Goal: Transaction & Acquisition: Book appointment/travel/reservation

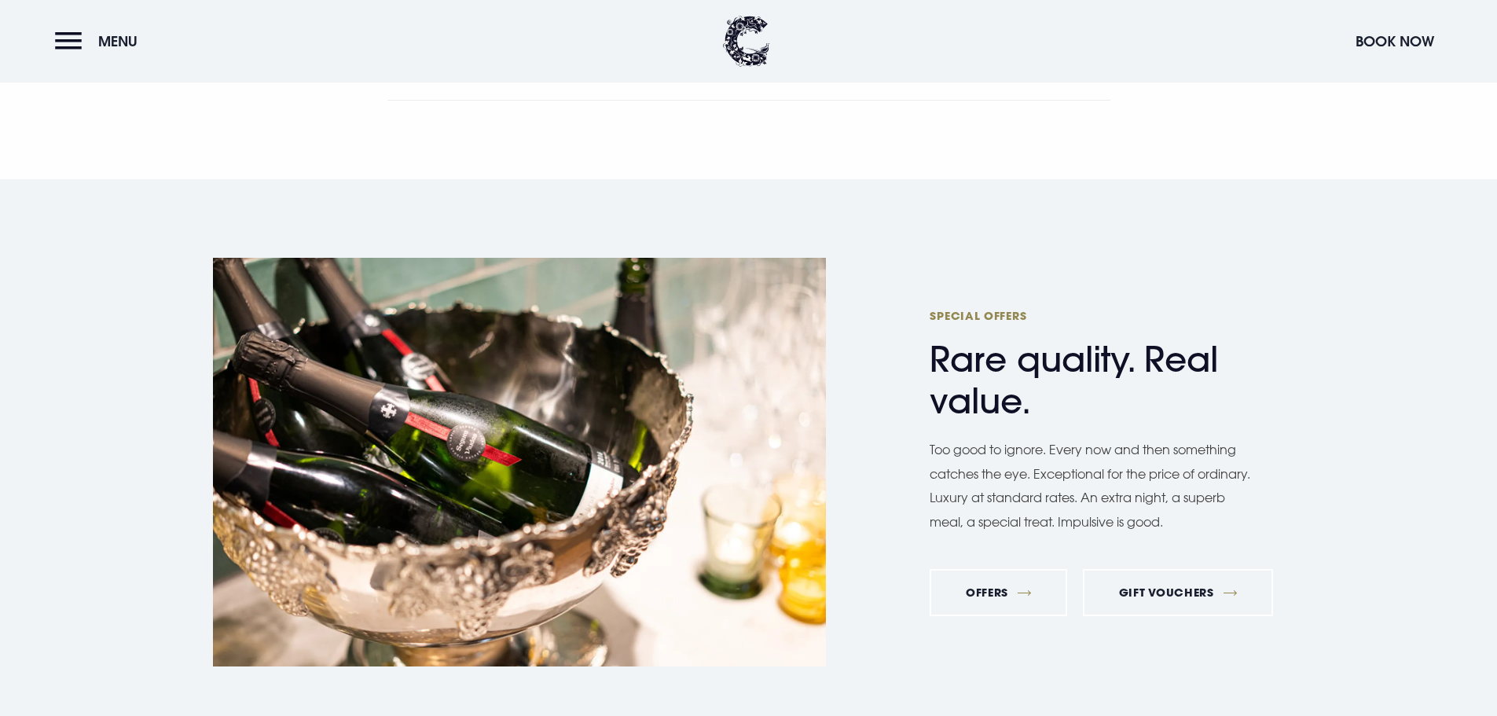
scroll to position [5737, 0]
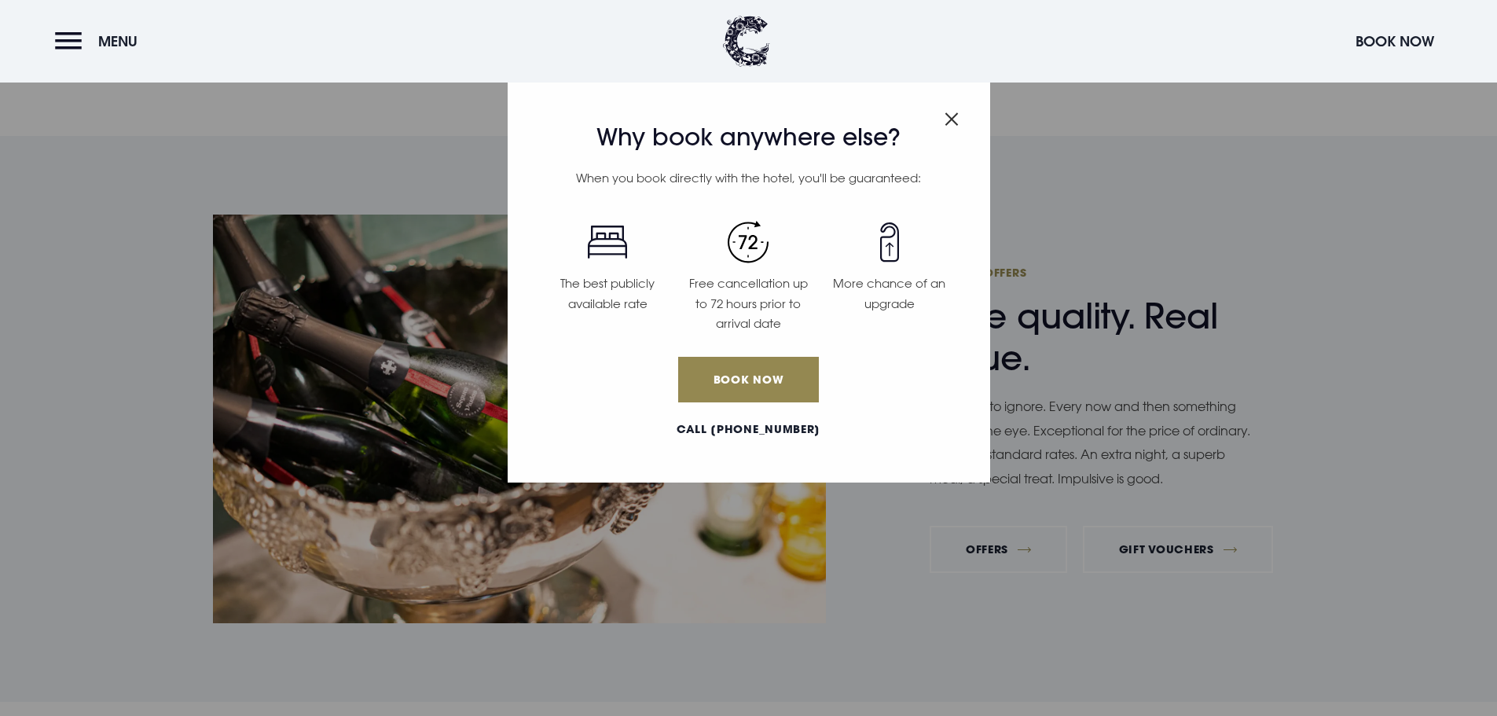
click at [949, 117] on img "Close modal" at bounding box center [952, 118] width 14 height 13
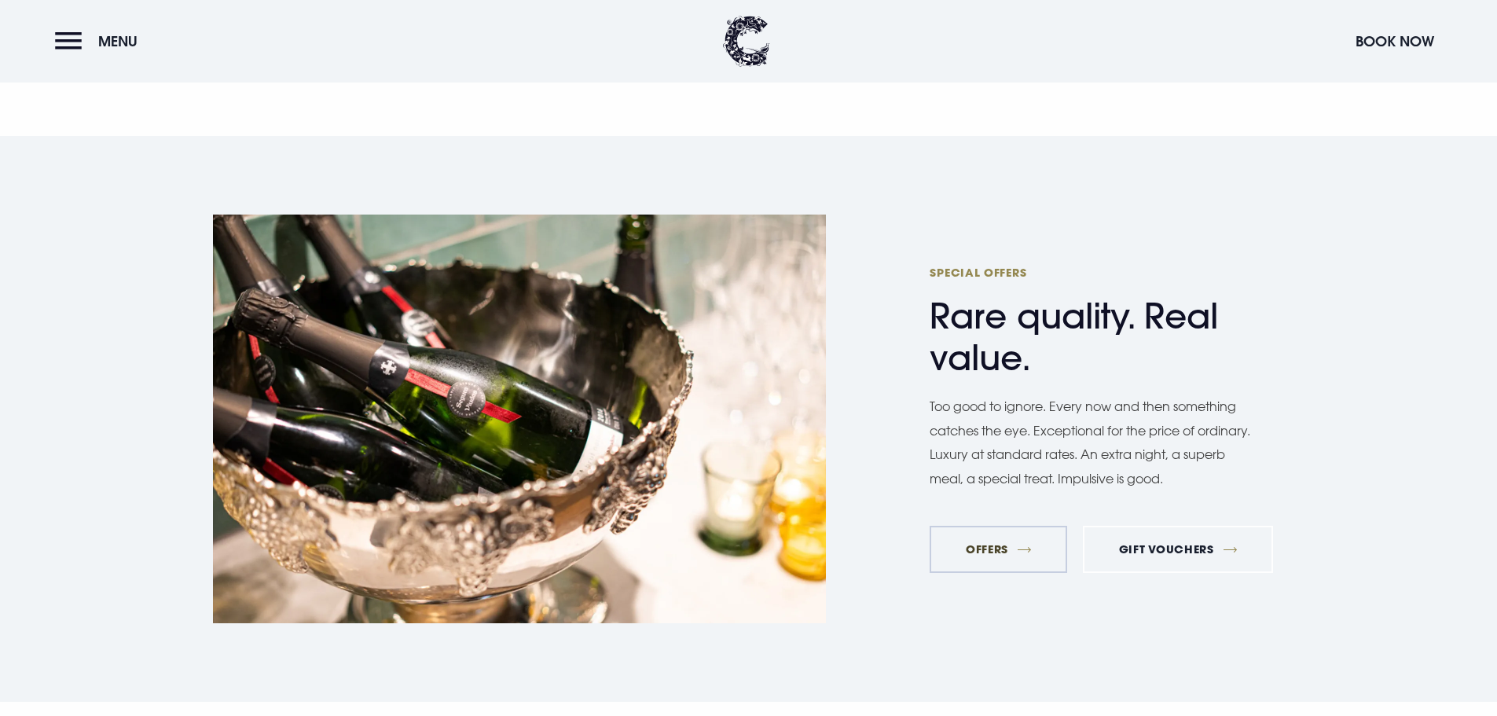
click at [991, 549] on link "Offers" at bounding box center [999, 549] width 138 height 47
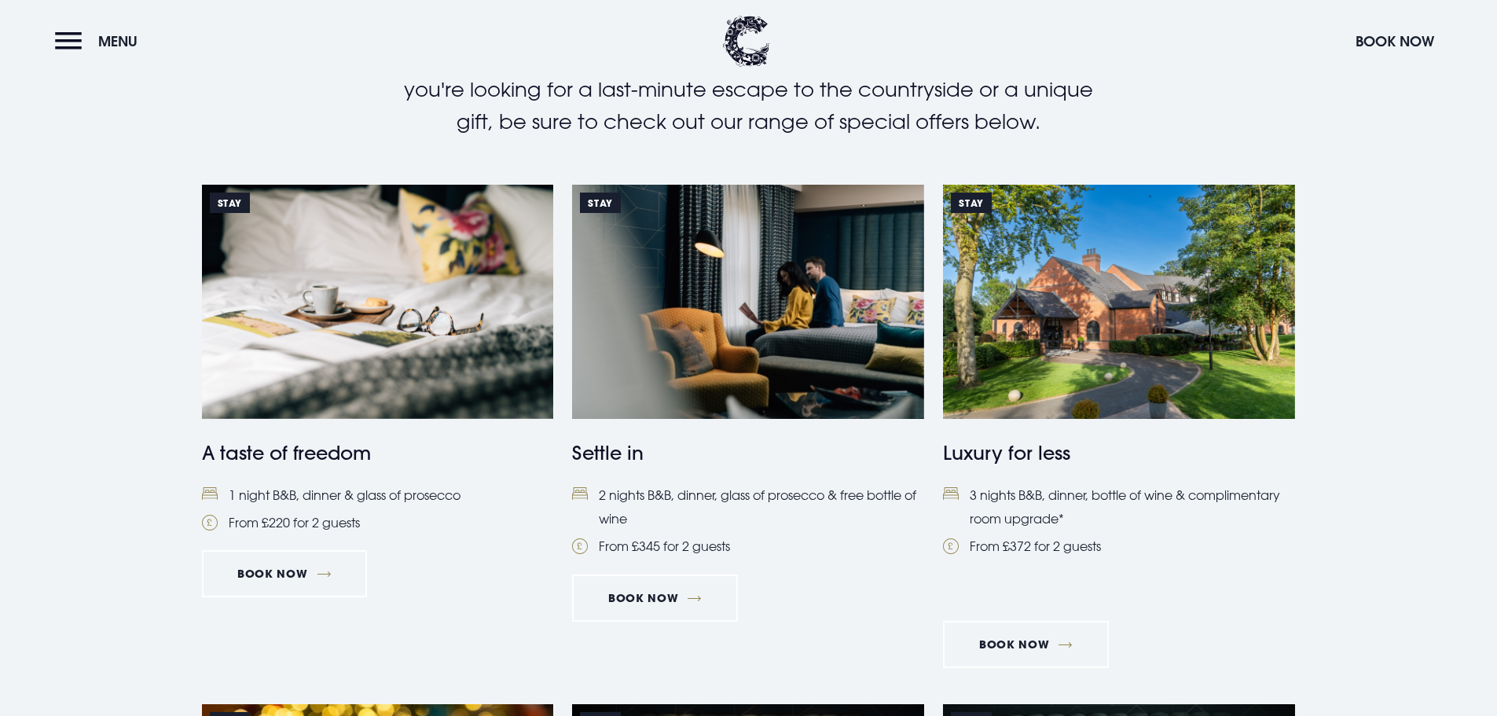
scroll to position [786, 0]
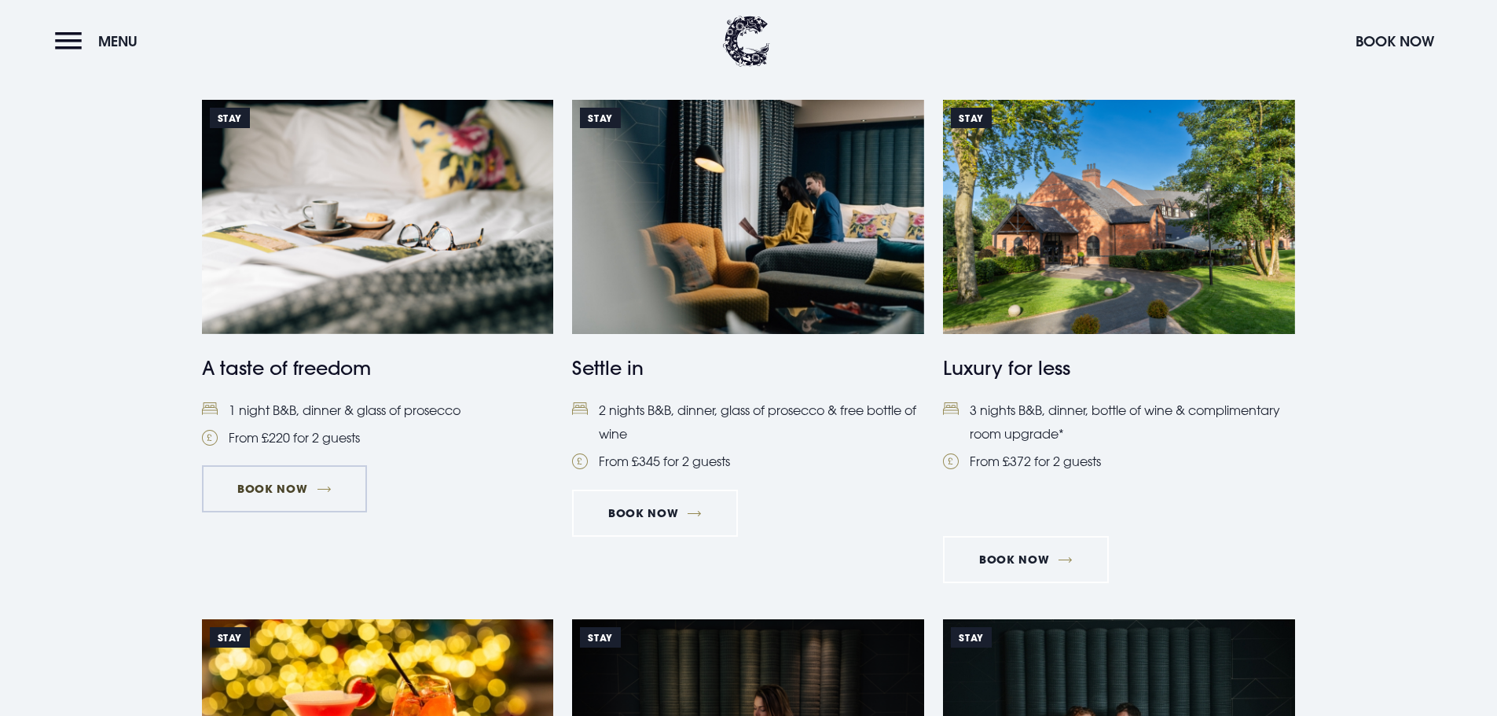
click at [292, 495] on link "Book Now" at bounding box center [284, 488] width 165 height 47
